Goal: Find specific page/section: Find specific page/section

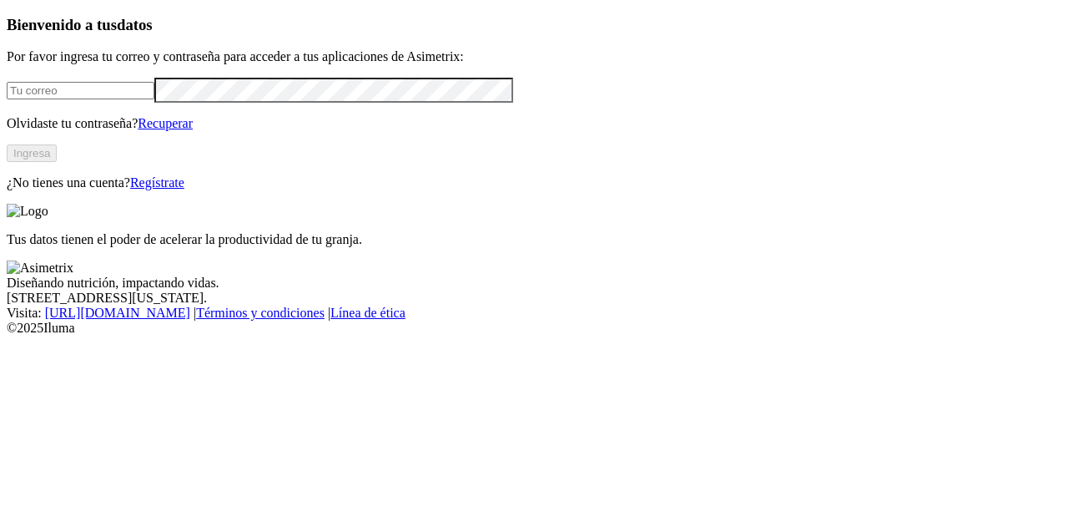
type input "[EMAIL_ADDRESS][DOMAIN_NAME]"
click at [57, 162] on button "Ingresa" at bounding box center [32, 153] width 50 height 18
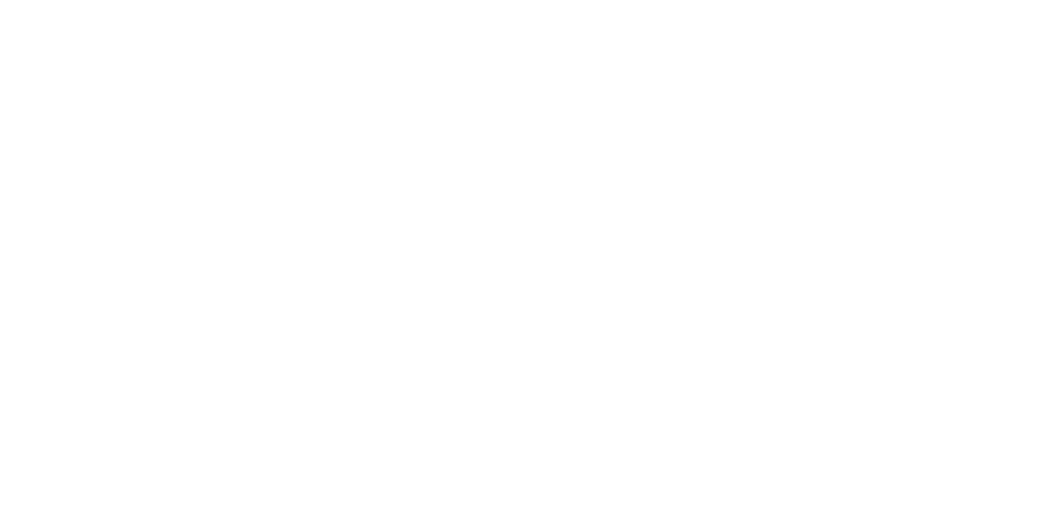
drag, startPoint x: 441, startPoint y: 217, endPoint x: 746, endPoint y: 285, distance: 312.8
drag, startPoint x: 519, startPoint y: 219, endPoint x: 891, endPoint y: 321, distance: 385.8
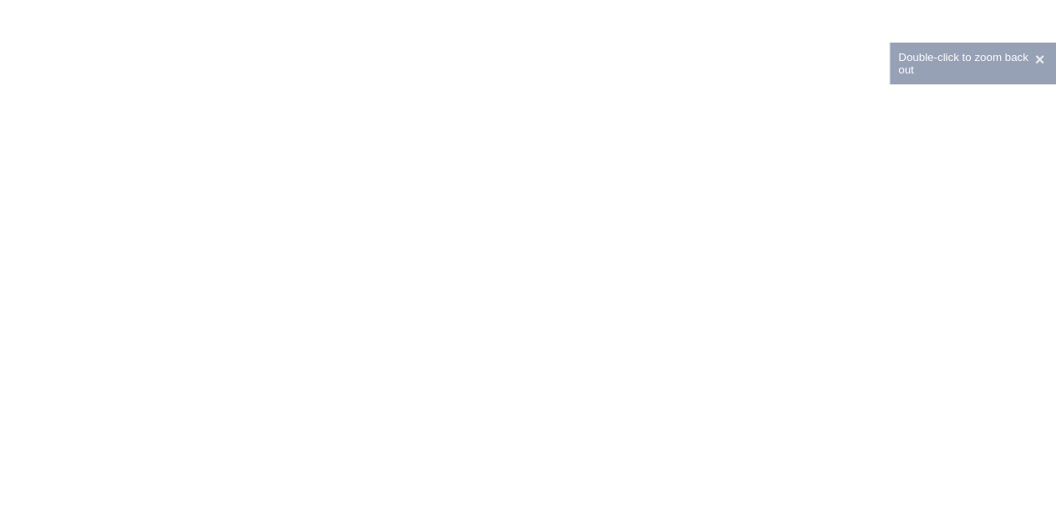
drag, startPoint x: 308, startPoint y: 230, endPoint x: 732, endPoint y: 401, distance: 457.1
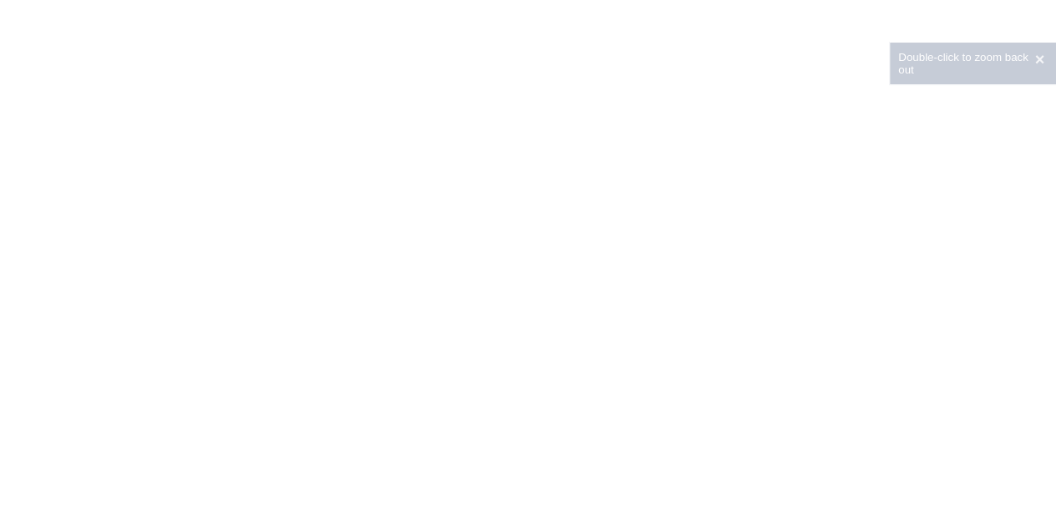
drag, startPoint x: 281, startPoint y: 228, endPoint x: 743, endPoint y: 403, distance: 493.6
